Goal: Information Seeking & Learning: Learn about a topic

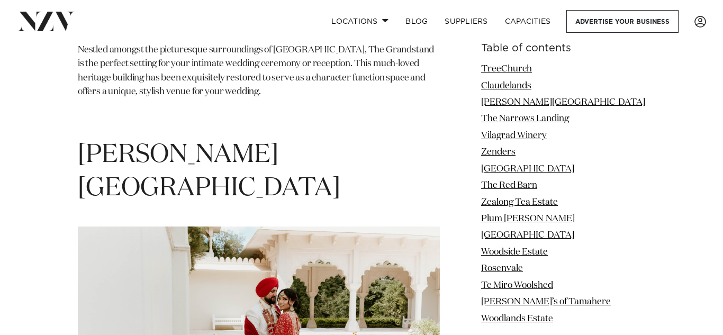
scroll to position [2165, 0]
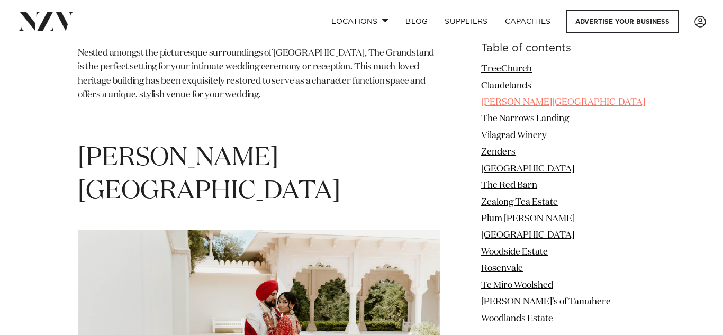
click at [507, 103] on link "[PERSON_NAME][GEOGRAPHIC_DATA]" at bounding box center [563, 102] width 164 height 9
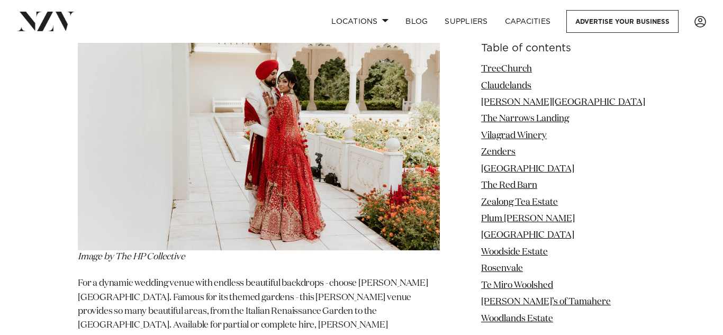
scroll to position [2386, 0]
click at [328, 151] on img at bounding box center [259, 128] width 362 height 241
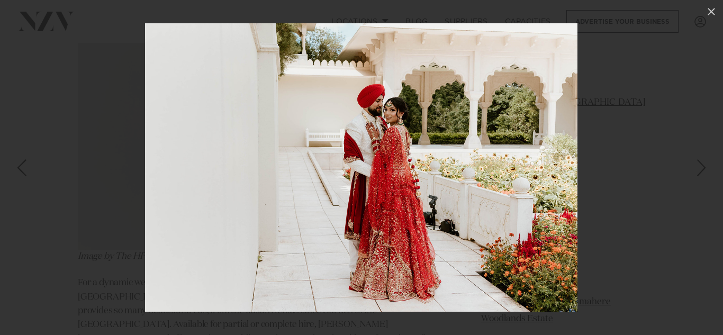
click at [701, 171] on div "Next slide" at bounding box center [702, 168] width 14 height 20
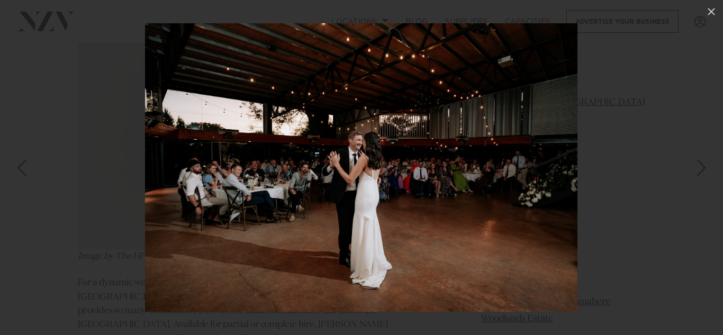
click at [701, 171] on div "Next slide" at bounding box center [702, 168] width 14 height 20
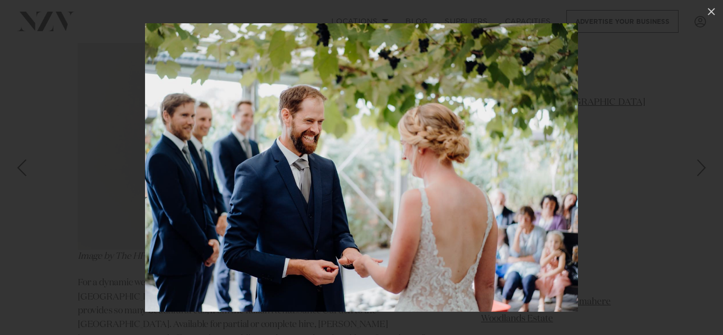
click at [701, 171] on div "Next slide" at bounding box center [702, 168] width 14 height 20
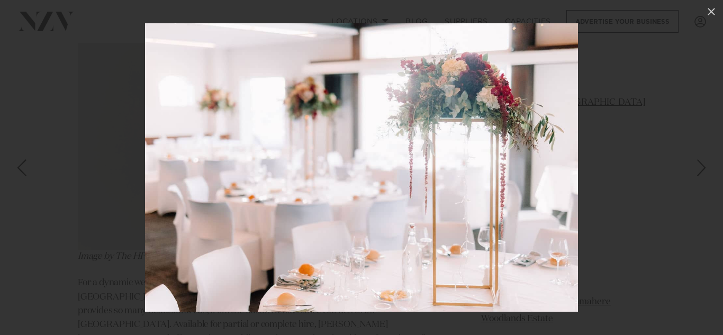
click at [701, 171] on div "Next slide" at bounding box center [702, 168] width 14 height 20
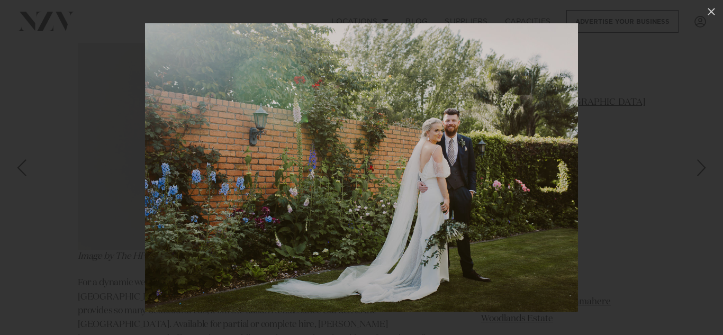
click at [701, 171] on div "Next slide" at bounding box center [702, 168] width 14 height 20
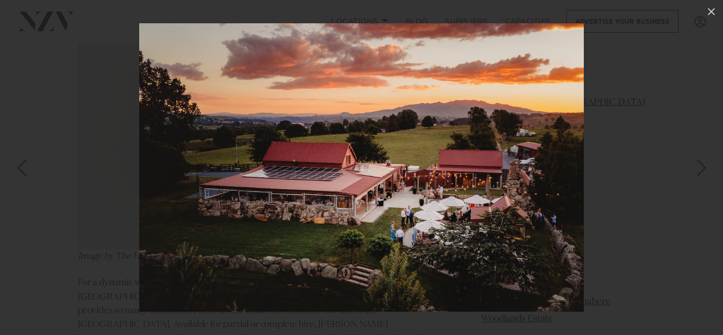
click at [701, 171] on div "Next slide" at bounding box center [702, 168] width 14 height 20
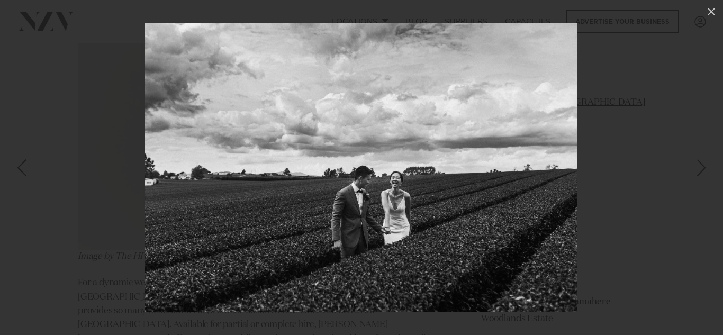
click at [701, 171] on div "Next slide" at bounding box center [702, 168] width 14 height 20
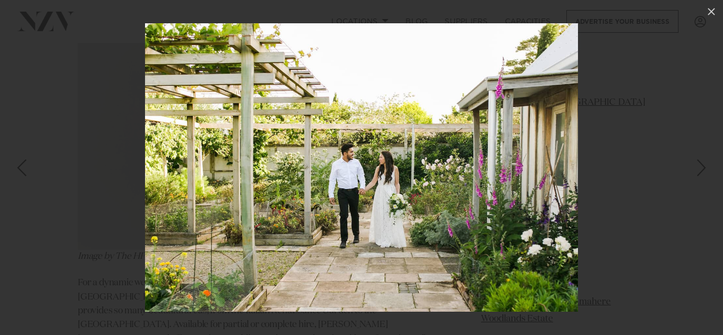
click at [701, 171] on div "Next slide" at bounding box center [702, 168] width 14 height 20
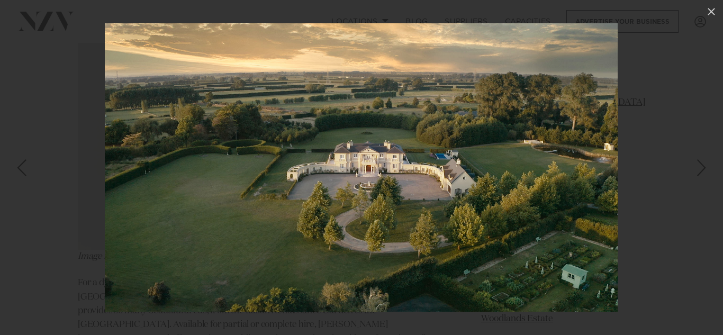
click at [701, 171] on div "Next slide" at bounding box center [702, 168] width 14 height 20
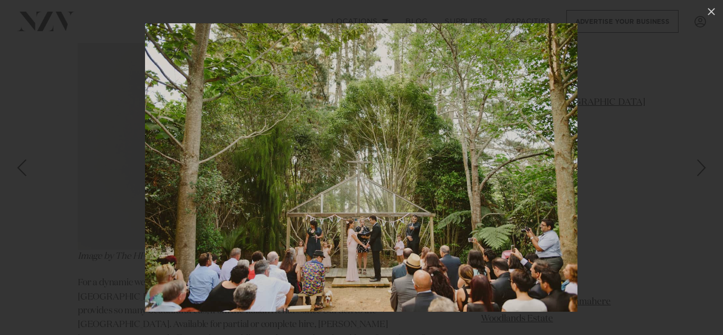
click at [701, 171] on div "Next slide" at bounding box center [702, 168] width 14 height 20
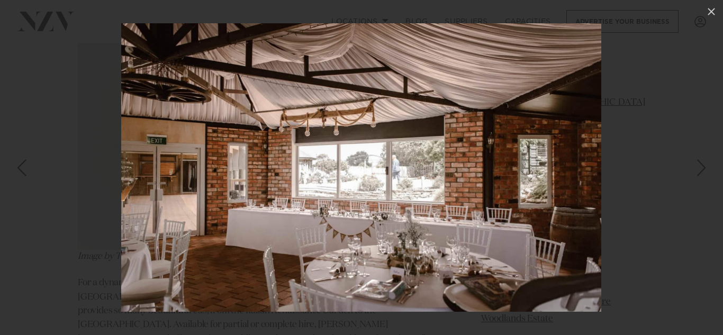
click at [701, 171] on div "Next slide" at bounding box center [702, 168] width 14 height 20
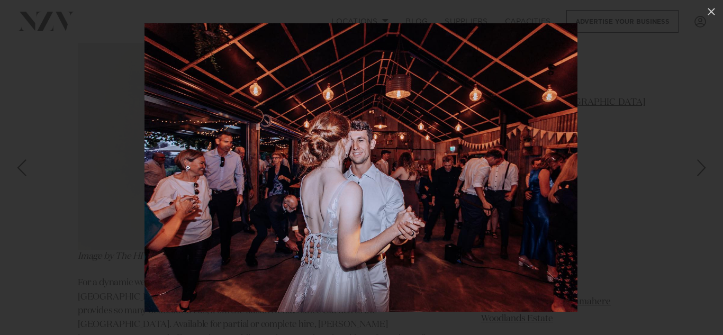
click at [701, 171] on div "Next slide" at bounding box center [702, 168] width 14 height 20
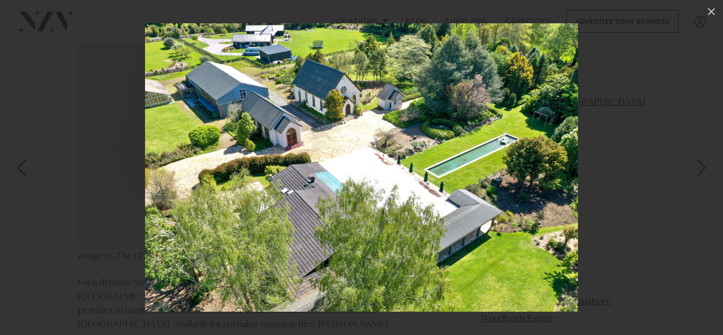
click at [701, 171] on div "Next slide" at bounding box center [702, 168] width 14 height 20
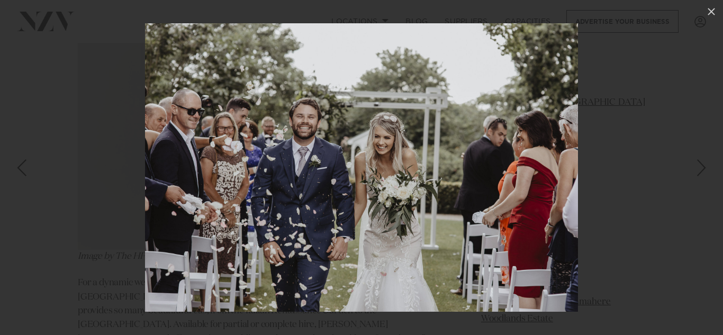
click at [701, 171] on div "Next slide" at bounding box center [702, 168] width 14 height 20
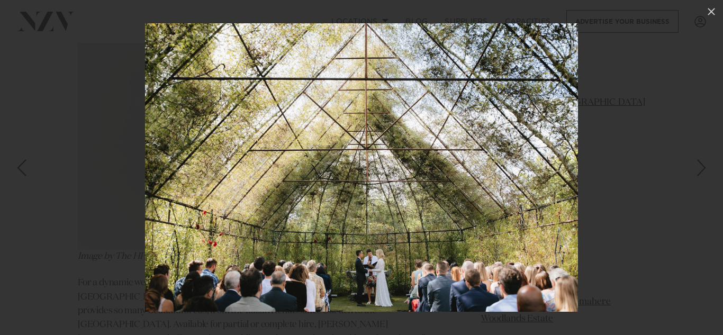
click at [701, 171] on div "Next slide" at bounding box center [702, 168] width 14 height 20
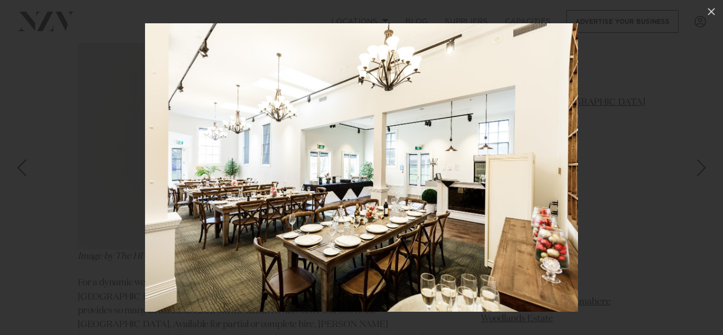
click at [701, 171] on div "Next slide" at bounding box center [702, 168] width 14 height 20
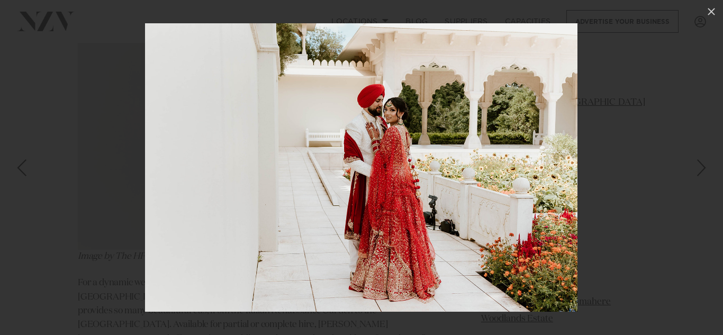
click at [701, 171] on div "Next slide" at bounding box center [702, 168] width 14 height 20
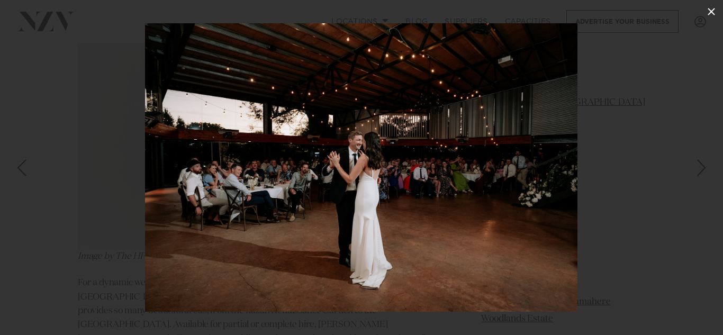
click at [715, 9] on icon at bounding box center [711, 11] width 13 height 13
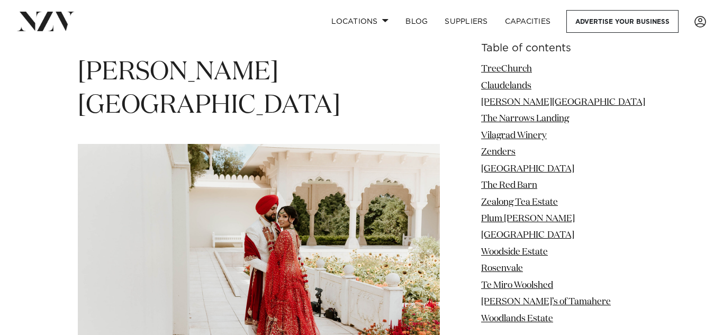
scroll to position [2249, 0]
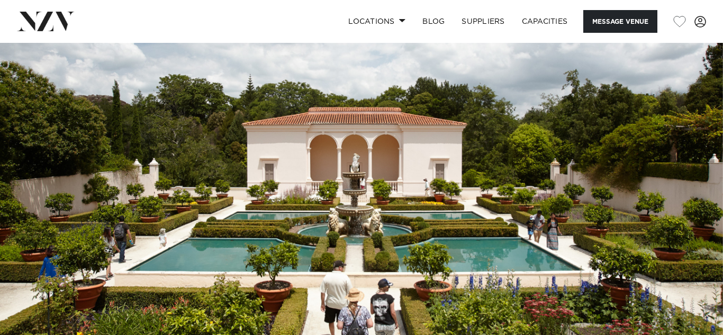
scroll to position [28, 0]
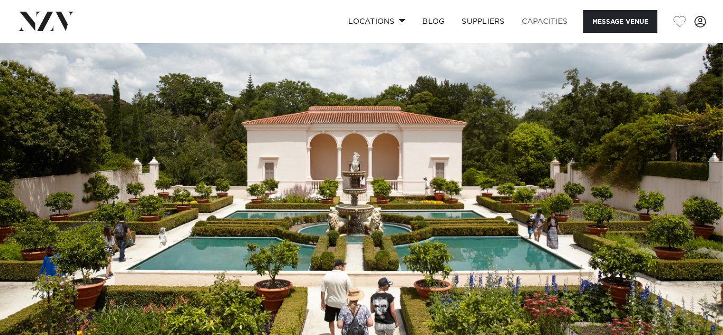
click at [553, 23] on link "Capacities" at bounding box center [545, 21] width 63 height 23
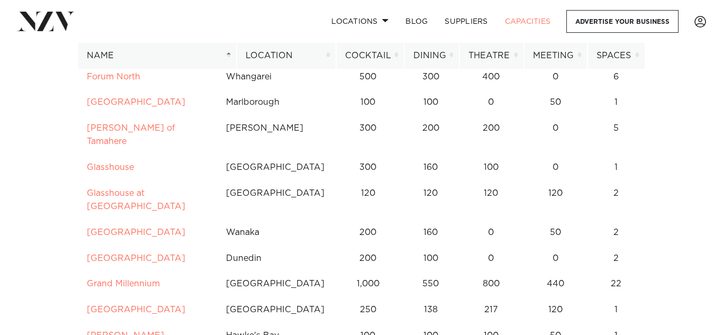
scroll to position [2507, 0]
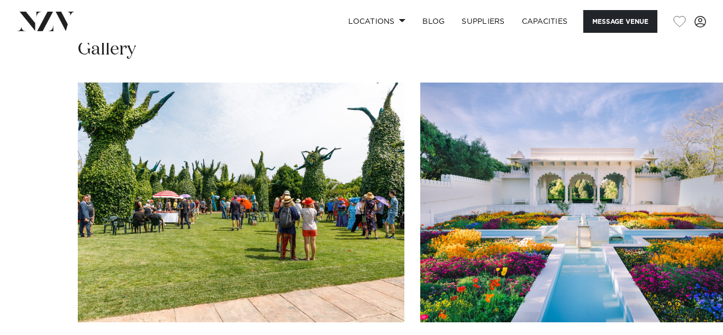
scroll to position [1036, 0]
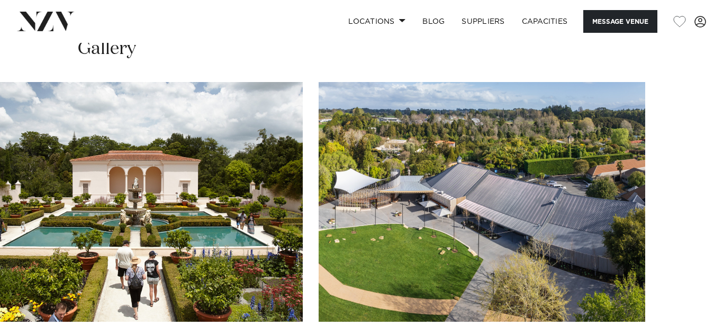
click at [37, 255] on swiper-container at bounding box center [361, 227] width 723 height 291
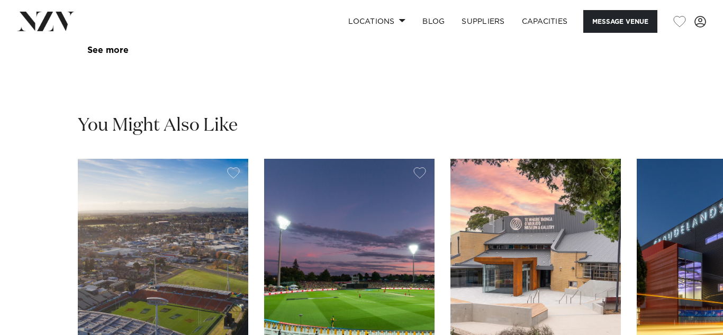
scroll to position [1600, 0]
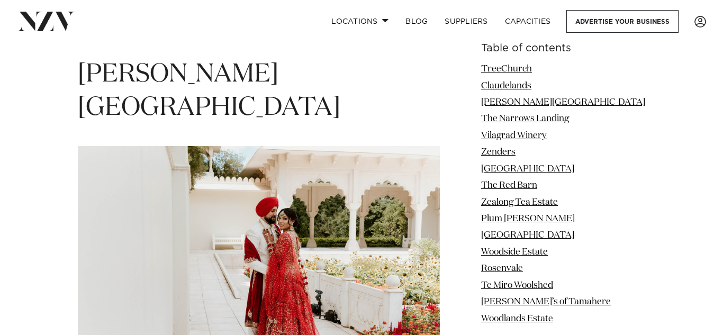
scroll to position [2249, 0]
